Goal: Navigation & Orientation: Find specific page/section

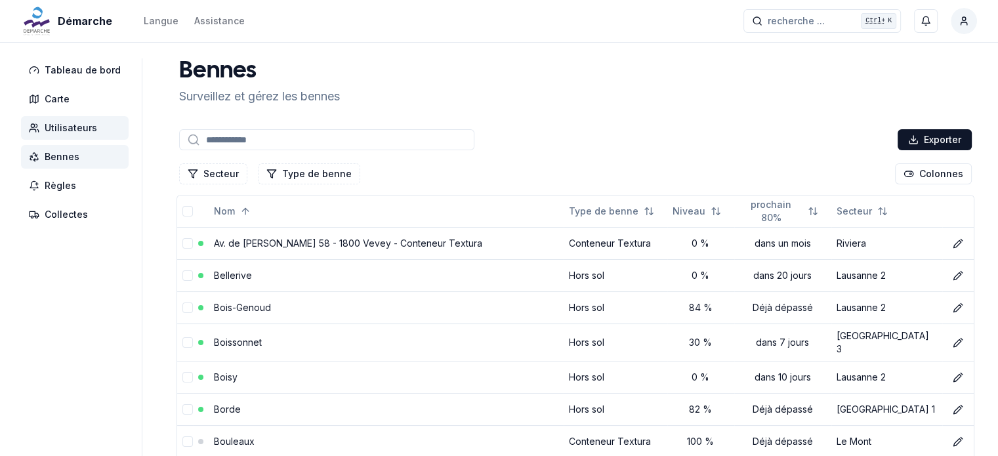
click at [76, 131] on span "Utilisateurs" at bounding box center [71, 127] width 53 height 13
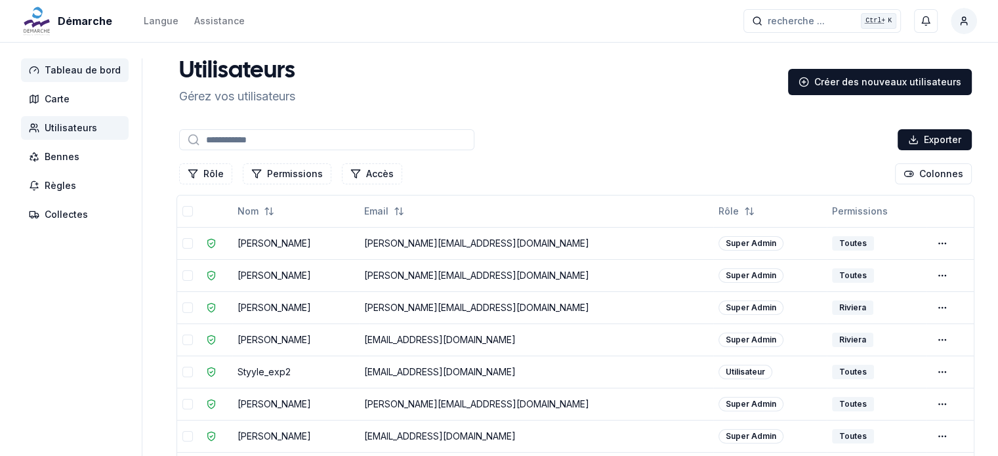
click at [89, 68] on span "Tableau de bord" at bounding box center [83, 70] width 76 height 13
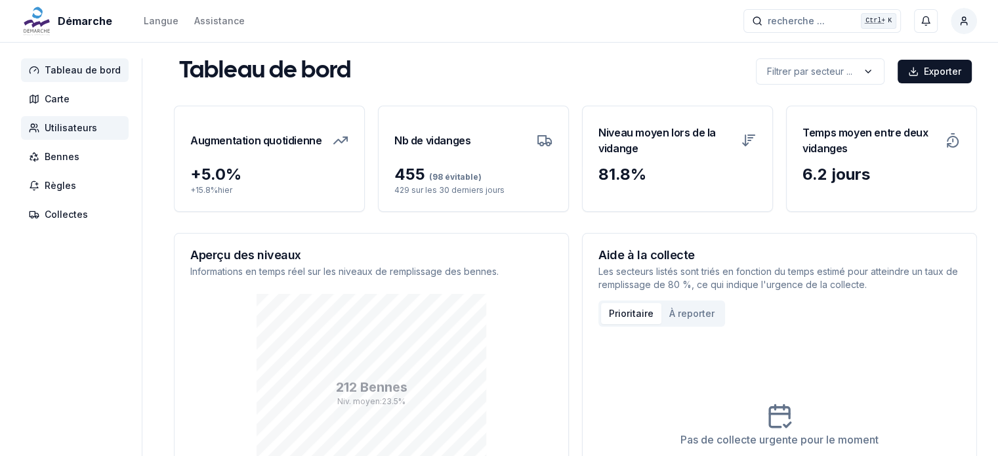
click at [70, 128] on span "Utilisateurs" at bounding box center [71, 127] width 53 height 13
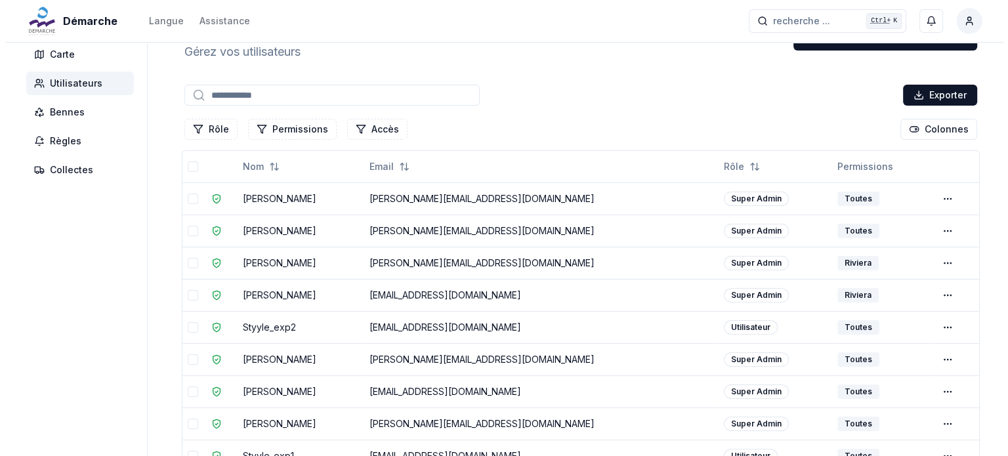
scroll to position [66, 0]
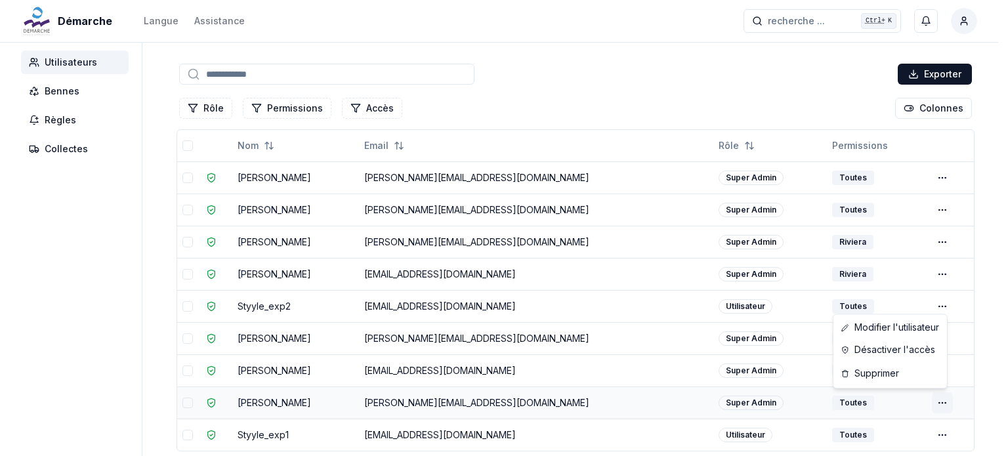
click at [936, 404] on html "Démarche Langue Assistance recherche ... recherche ... Ctrl+ K [PERSON_NAME] Ta…" at bounding box center [504, 249] width 1008 height 631
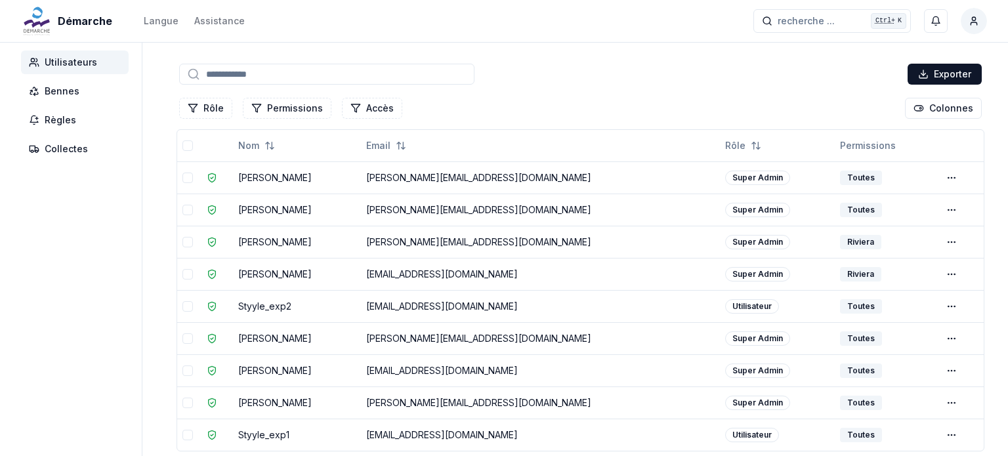
click at [985, 234] on html "Démarche Langue Assistance recherche ... recherche ... Ctrl+ K [PERSON_NAME] Ta…" at bounding box center [504, 249] width 1008 height 631
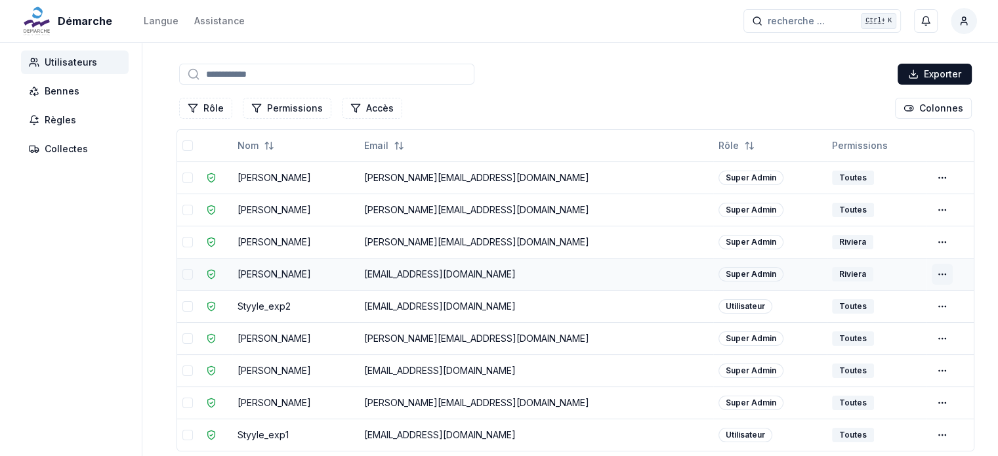
click at [939, 268] on html "Démarche Langue Assistance recherche ... recherche ... Ctrl+ K [PERSON_NAME] Ta…" at bounding box center [499, 249] width 998 height 631
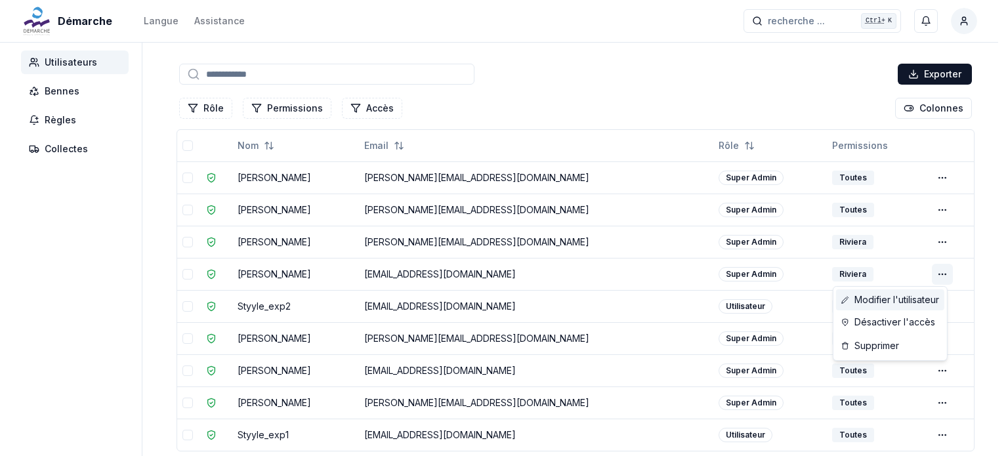
click at [885, 299] on link "Modifier l'utilisateur" at bounding box center [890, 299] width 108 height 21
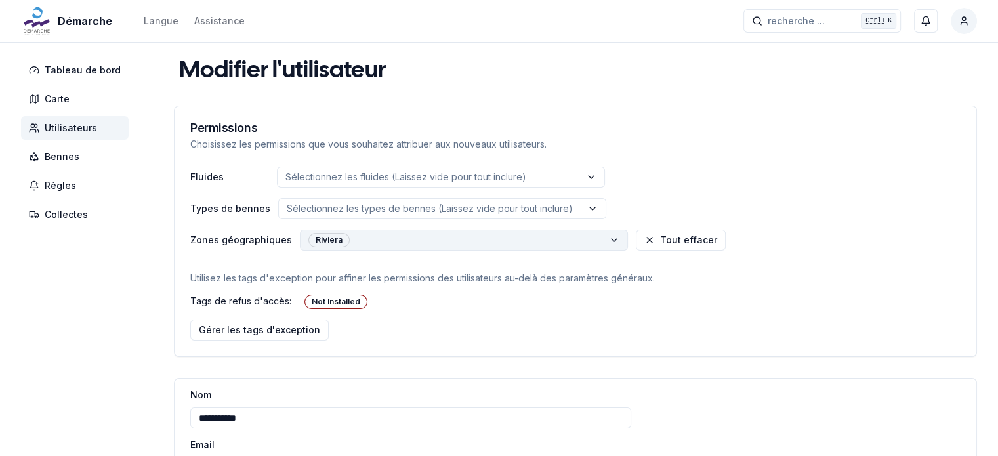
click at [375, 240] on html "**********" at bounding box center [499, 339] width 998 height 679
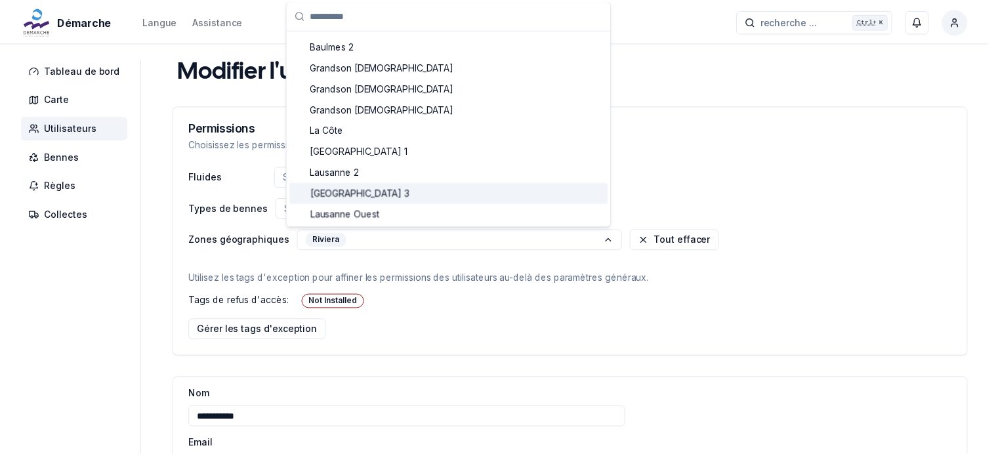
scroll to position [131, 0]
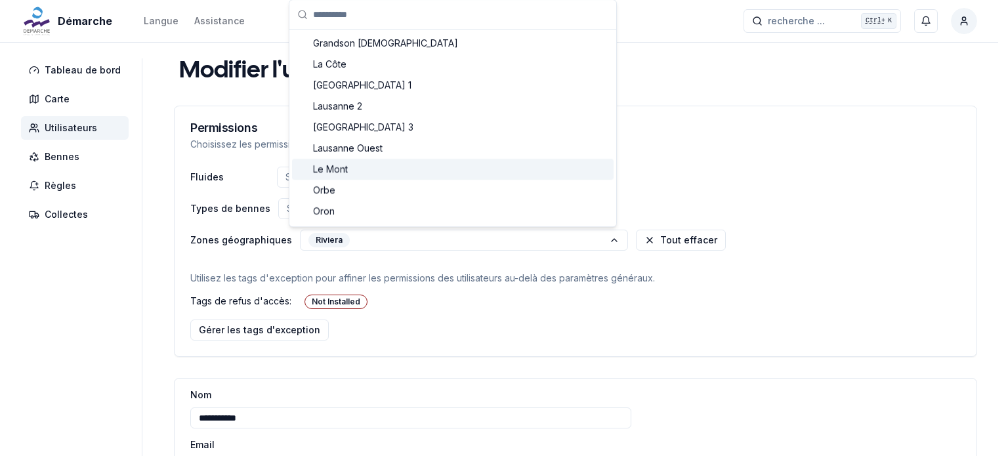
click at [412, 165] on div "Le Mont" at bounding box center [453, 169] width 322 height 21
click at [399, 165] on div "Le Mont" at bounding box center [453, 169] width 322 height 21
click at [767, 172] on html "**********" at bounding box center [504, 339] width 1008 height 679
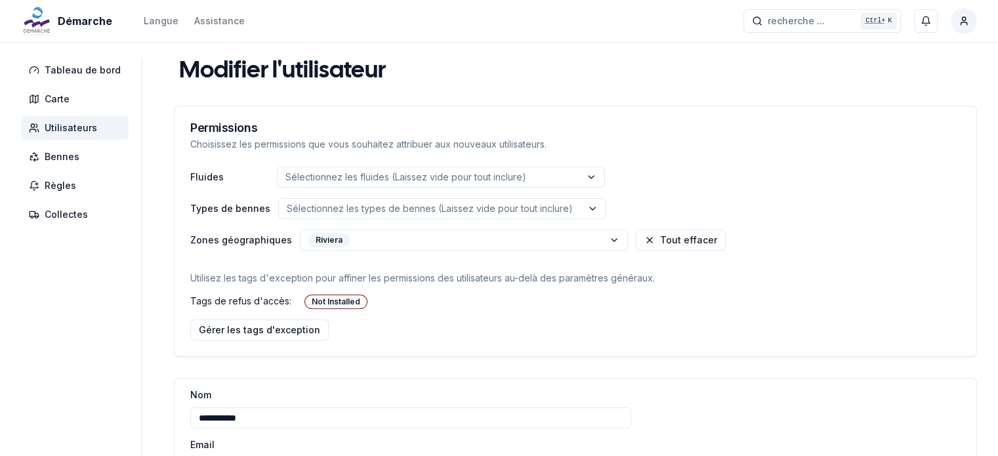
click at [60, 125] on span "Utilisateurs" at bounding box center [71, 127] width 53 height 13
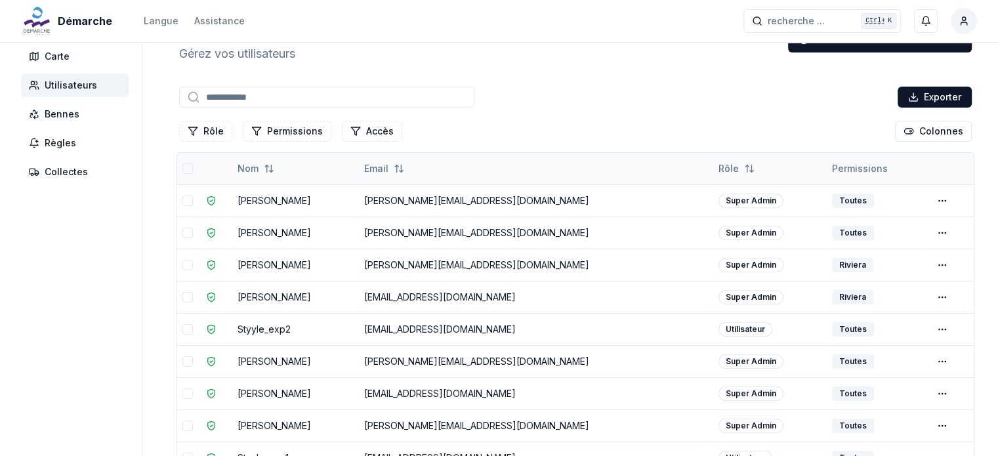
scroll to position [66, 0]
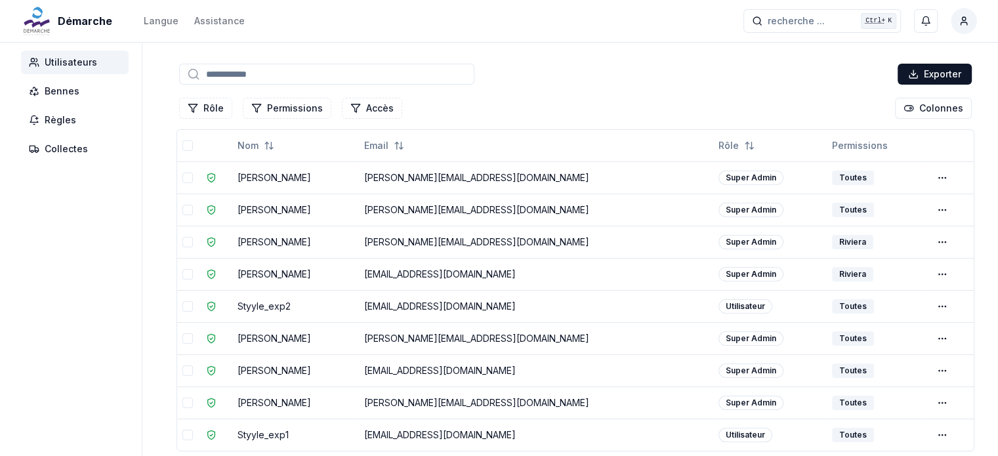
click at [588, 117] on div "Rôle Permissions Accès Colonnes" at bounding box center [576, 108] width 798 height 26
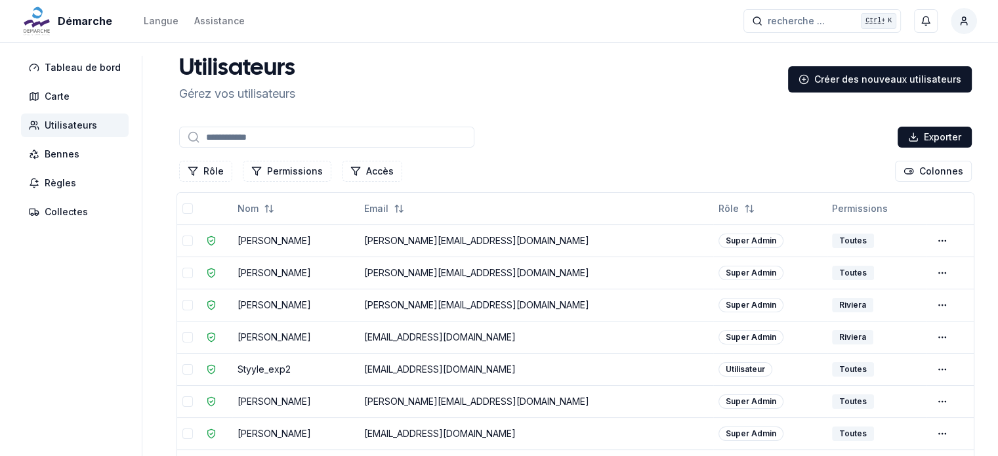
scroll to position [0, 0]
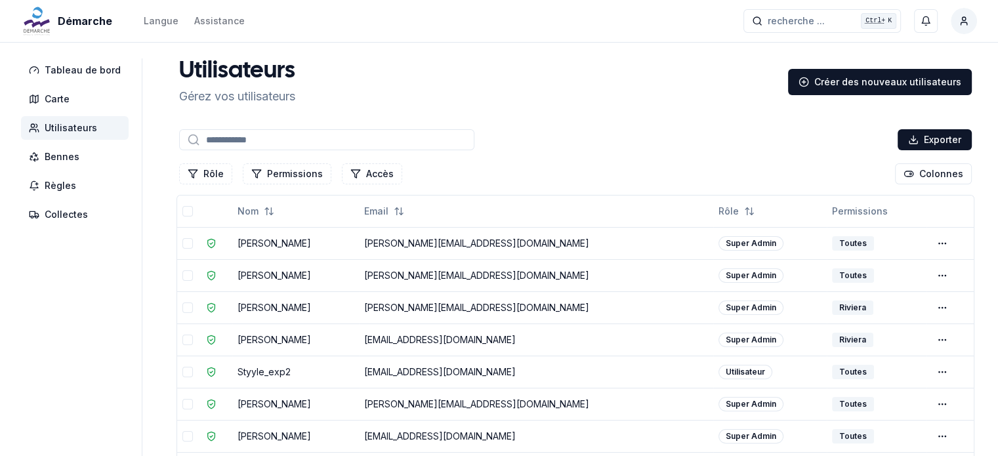
click at [68, 128] on span "Utilisateurs" at bounding box center [71, 127] width 53 height 13
click at [76, 73] on span "Tableau de bord" at bounding box center [83, 70] width 76 height 13
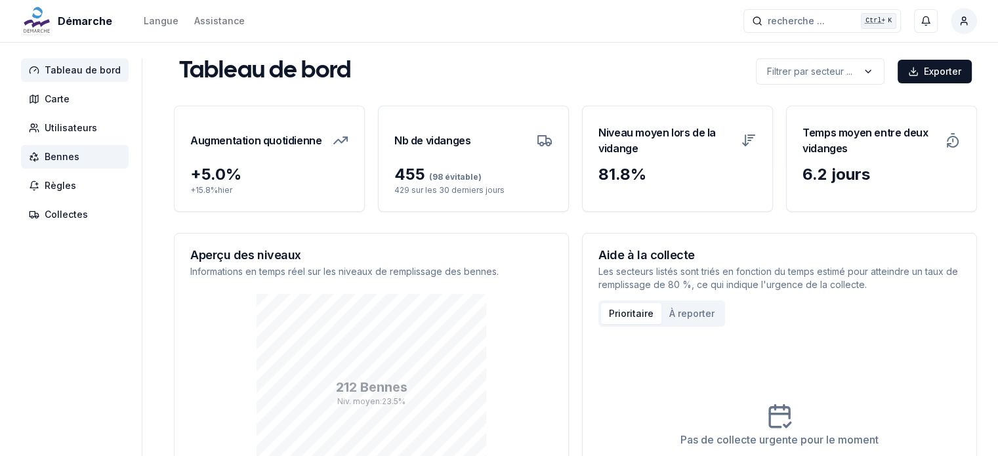
click at [58, 157] on span "Bennes" at bounding box center [62, 156] width 35 height 13
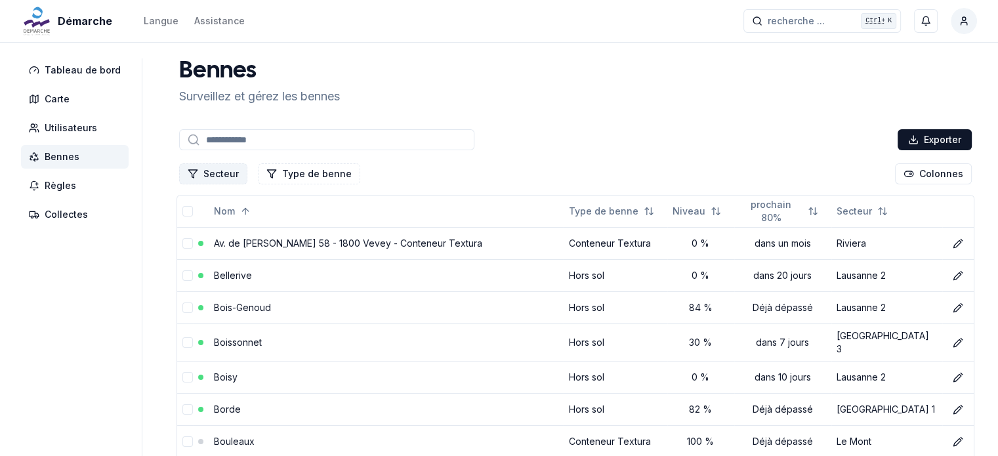
click at [215, 174] on button "Secteur" at bounding box center [213, 173] width 68 height 21
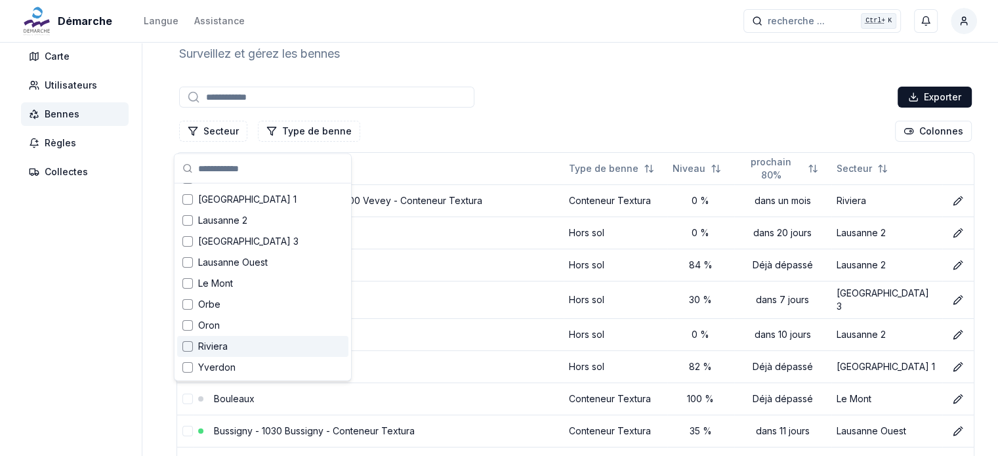
scroll to position [66, 0]
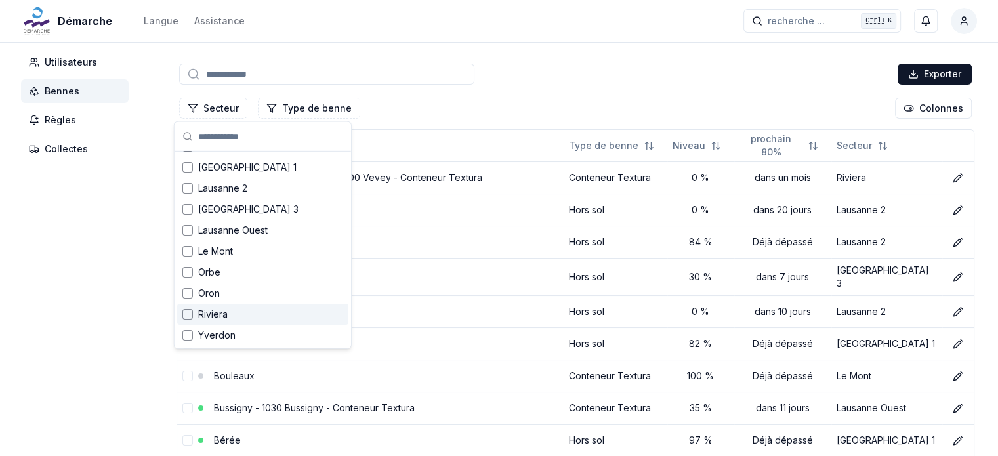
click at [225, 312] on span "Riviera" at bounding box center [213, 314] width 30 height 13
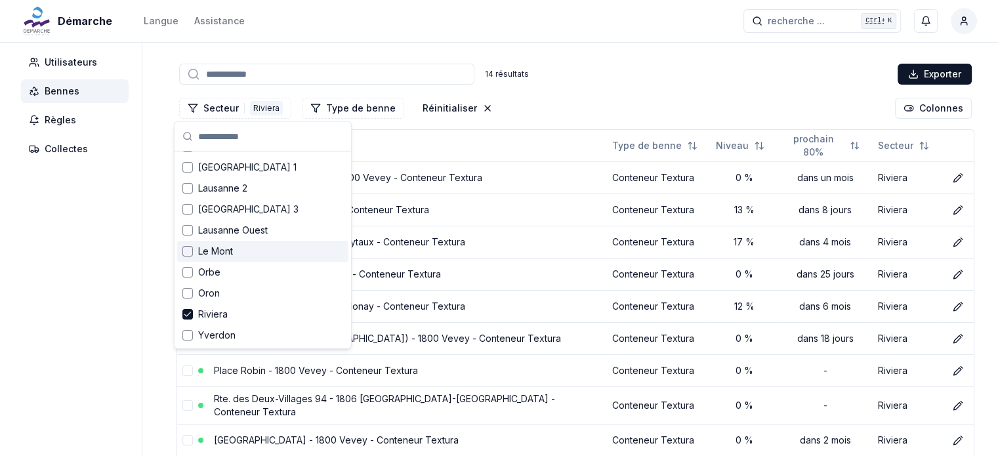
click at [556, 109] on div "Secteur 1 Riviera Type de benne Réinitialiser Colonnes" at bounding box center [576, 108] width 798 height 26
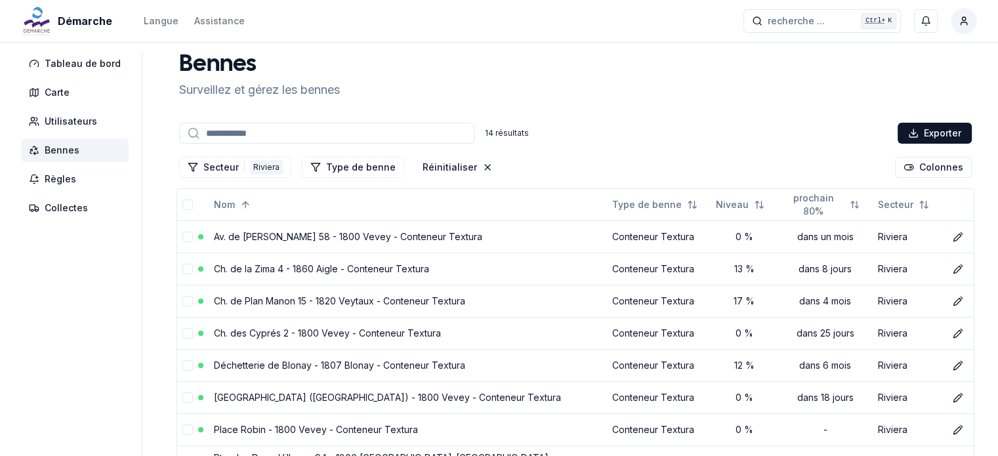
scroll to position [0, 0]
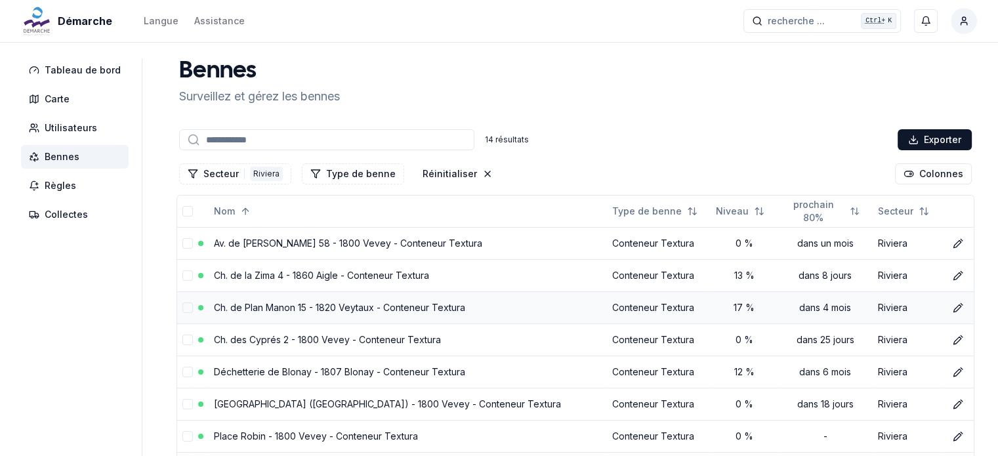
click at [378, 307] on link "Ch. de Plan Manon 15 - 1820 Veytaux - Conteneur Textura" at bounding box center [339, 307] width 251 height 11
